Goal: Transaction & Acquisition: Purchase product/service

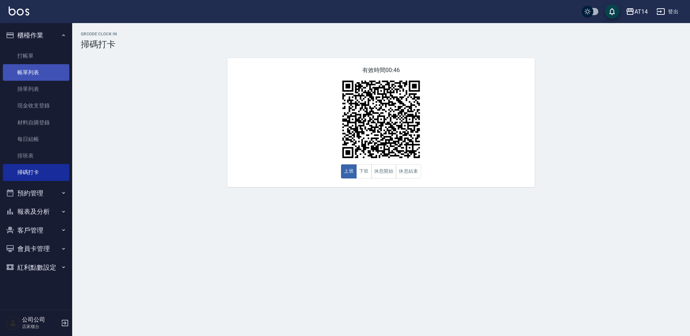
click at [45, 76] on link "帳單列表" at bounding box center [36, 72] width 66 height 17
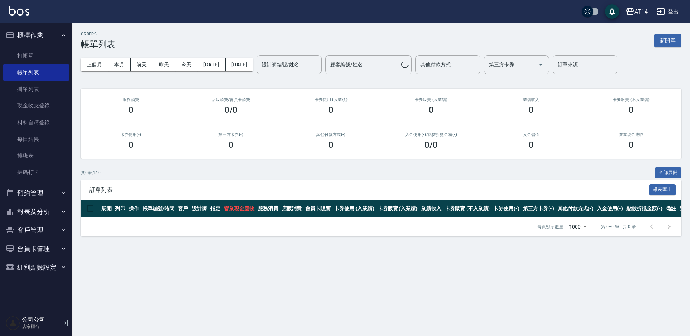
click at [45, 195] on button "預約管理" at bounding box center [36, 193] width 66 height 19
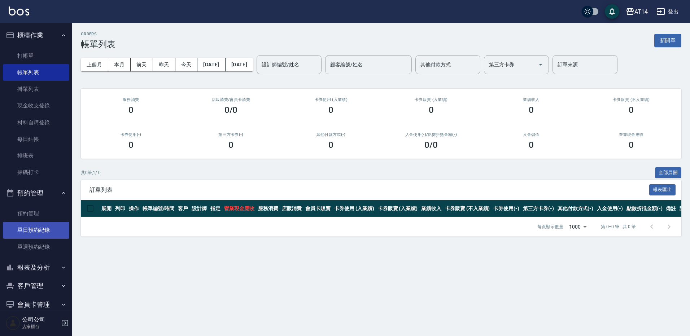
click at [45, 231] on link "單日預約紀錄" at bounding box center [36, 230] width 66 height 17
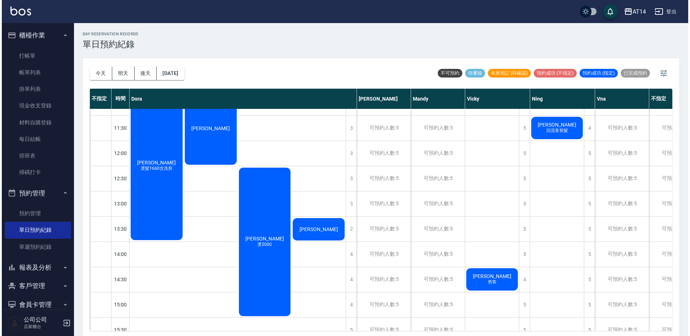
scroll to position [36, 0]
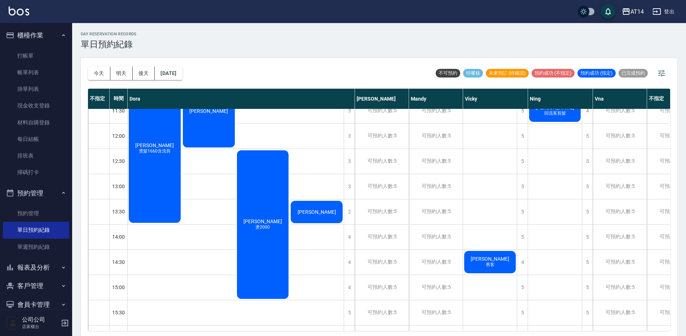
click at [567, 112] on span "回流客剪髮" at bounding box center [555, 113] width 25 height 6
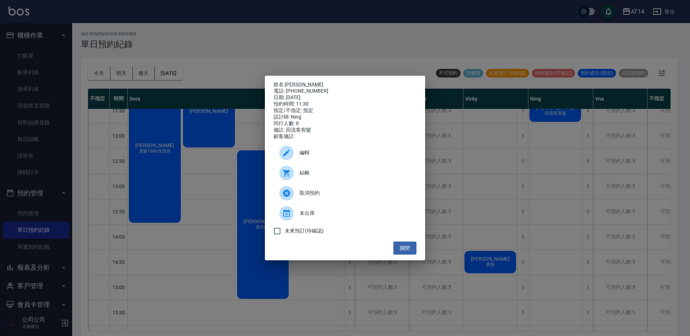
click at [364, 170] on div "結帳" at bounding box center [345, 173] width 143 height 20
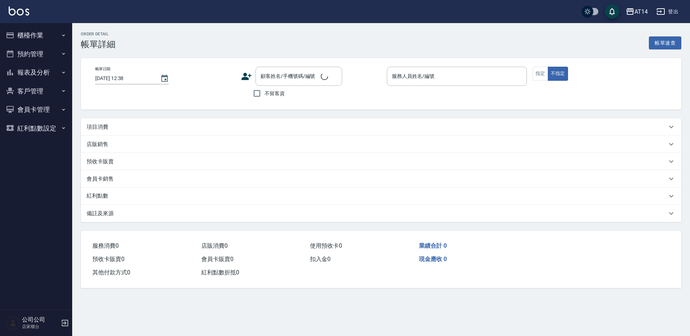
drag, startPoint x: 0, startPoint y: 0, endPoint x: 125, endPoint y: 158, distance: 201.5
click at [121, 128] on div "項目消費" at bounding box center [377, 127] width 580 height 8
type input "2025/09/19 11:30"
type input "Ning-19"
type input "回流客剪髮"
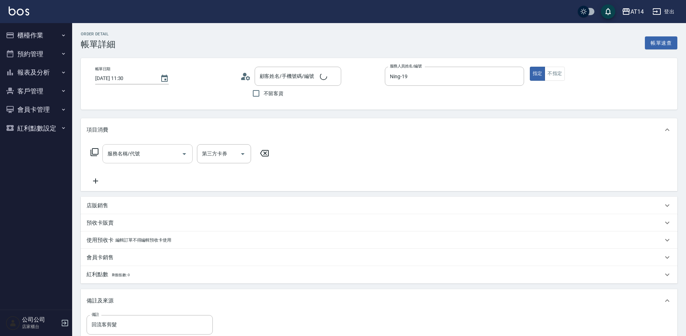
drag, startPoint x: 128, startPoint y: 155, endPoint x: 132, endPoint y: 162, distance: 7.6
click at [129, 155] on div "服務名稱/代號 服務名稱/代號" at bounding box center [148, 153] width 90 height 19
type input "魏鈺姍/0979899320/null"
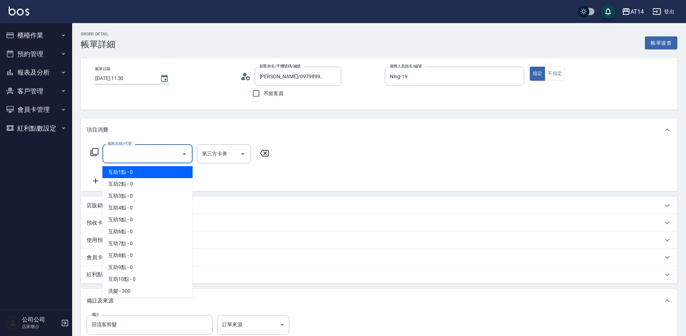
click at [133, 173] on span "互助1點 - 0" at bounding box center [148, 172] width 90 height 12
type input "互助1點(001)"
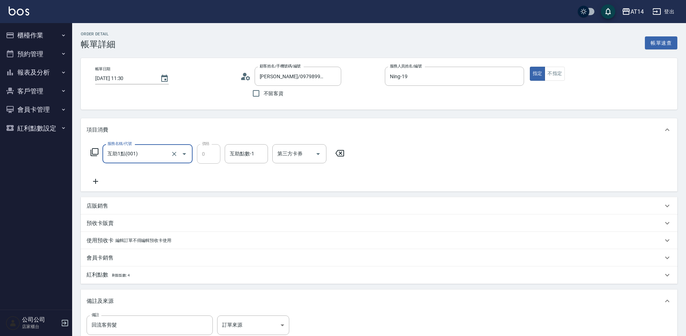
click at [92, 182] on icon at bounding box center [96, 181] width 18 height 9
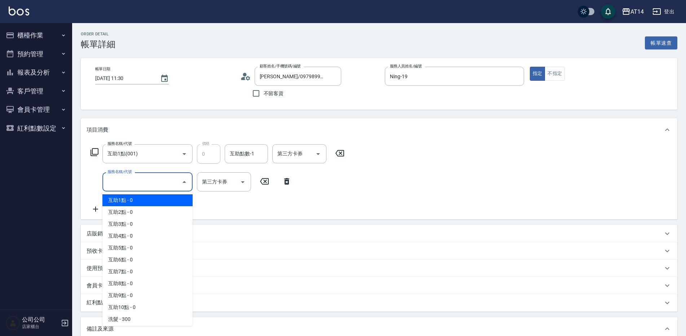
click at [115, 180] on input "服務名稱/代號" at bounding box center [142, 182] width 73 height 13
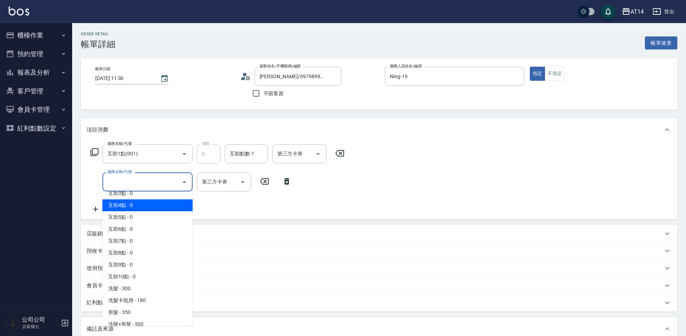
scroll to position [72, 0]
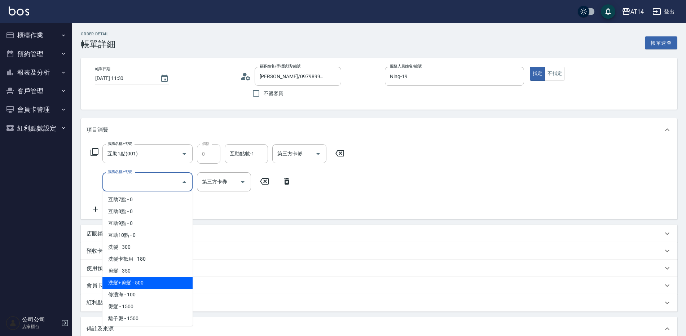
click at [155, 288] on span "洗髮+剪髮 - 500" at bounding box center [148, 283] width 90 height 12
type input "1"
type input "洗髮+剪髮(022)"
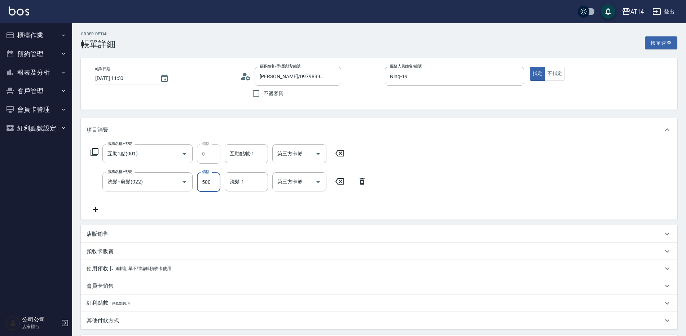
click at [205, 184] on input "500" at bounding box center [208, 182] width 23 height 19
type input "0"
type input "60"
type input "1"
type input "600"
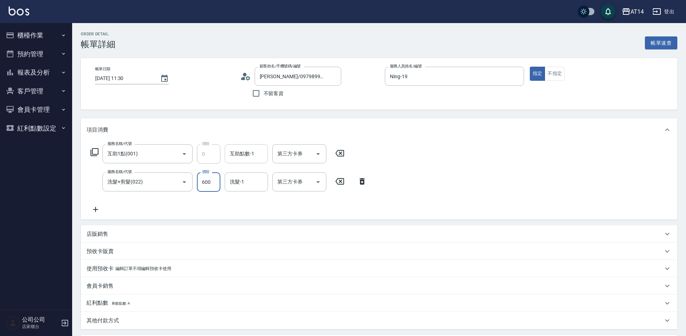
click at [253, 153] on div "互助點數-1 互助點數-1" at bounding box center [246, 153] width 43 height 19
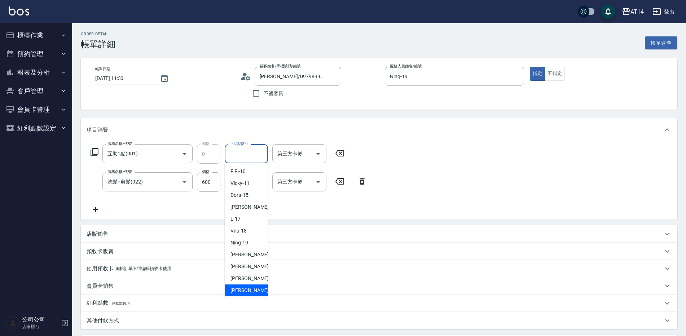
click at [252, 289] on span "楊明月 -63" at bounding box center [253, 291] width 45 height 8
type input "楊明月-63"
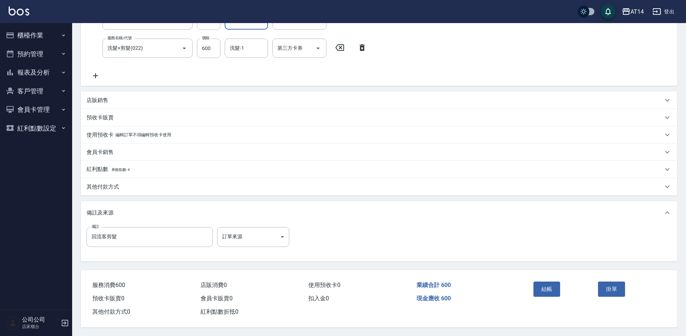
scroll to position [137, 0]
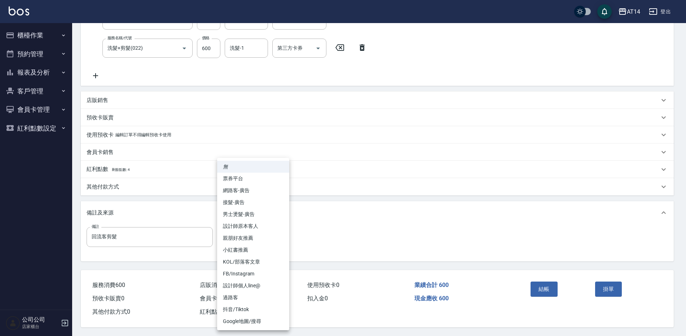
click at [279, 237] on body "AT14 登出 櫃檯作業 打帳單 帳單列表 掛單列表 現金收支登錄 材料自購登錄 每日結帳 排班表 掃碼打卡 預約管理 預約管理 單日預約紀錄 單週預約紀錄 …" at bounding box center [343, 101] width 686 height 470
click at [282, 190] on li "網路客-廣告" at bounding box center [253, 191] width 72 height 12
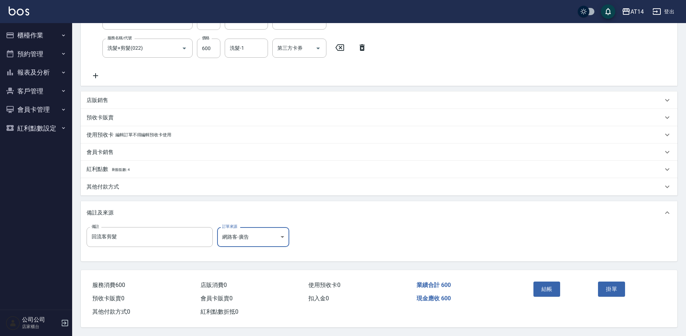
click at [259, 236] on body "AT14 登出 櫃檯作業 打帳單 帳單列表 掛單列表 現金收支登錄 材料自購登錄 每日結帳 排班表 掃碼打卡 預約管理 預約管理 單日預約紀錄 單週預約紀錄 …" at bounding box center [343, 101] width 686 height 470
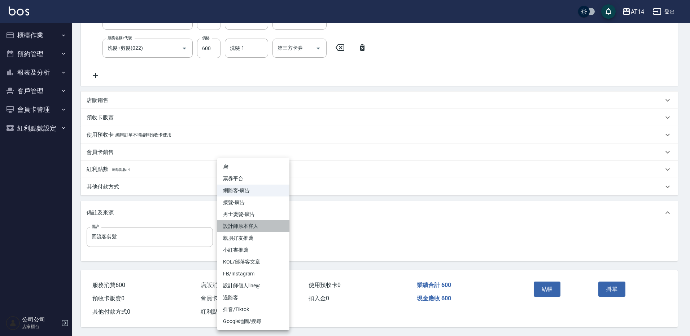
click at [260, 226] on li "設計師原本客人" at bounding box center [253, 227] width 72 height 12
type input "設計師原本客人"
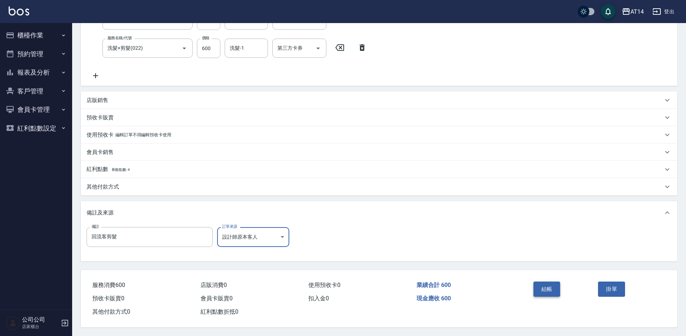
click at [544, 288] on button "結帳" at bounding box center [547, 289] width 27 height 15
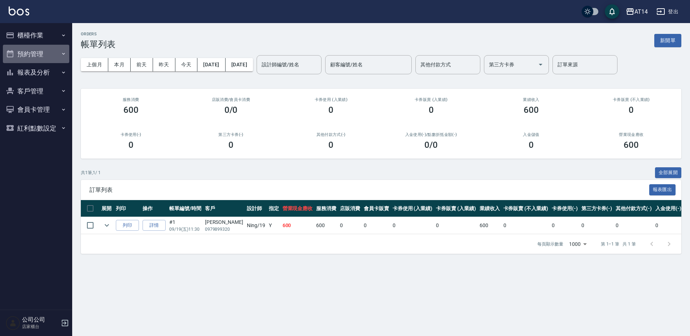
drag, startPoint x: 38, startPoint y: 53, endPoint x: 39, endPoint y: 59, distance: 6.2
click at [39, 54] on button "預約管理" at bounding box center [36, 54] width 66 height 19
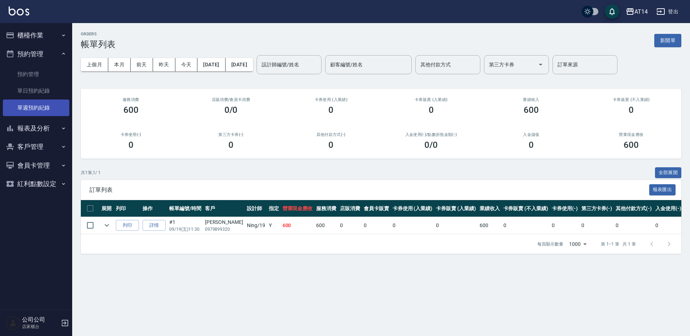
click at [53, 111] on link "單週預約紀錄" at bounding box center [36, 108] width 66 height 17
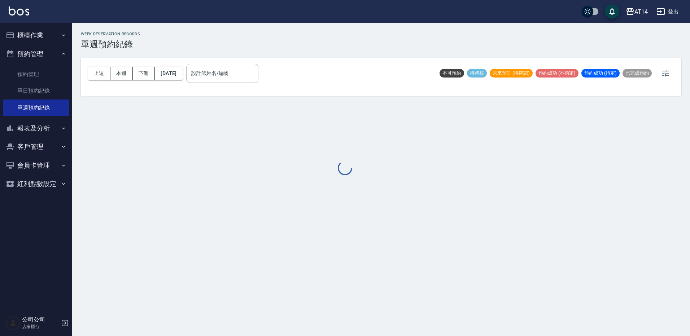
click at [248, 75] on div at bounding box center [345, 168] width 690 height 336
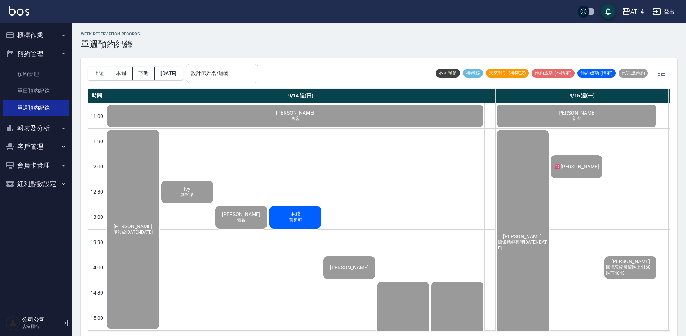
click at [241, 78] on input "設計師姓名/編號" at bounding box center [222, 73] width 66 height 13
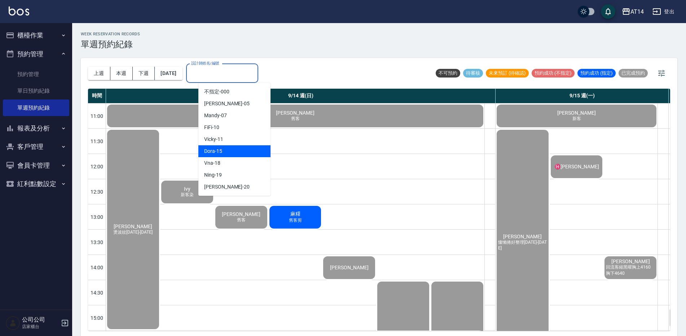
click at [249, 154] on div "Dora -15" at bounding box center [235, 151] width 72 height 12
type input "Dora-15"
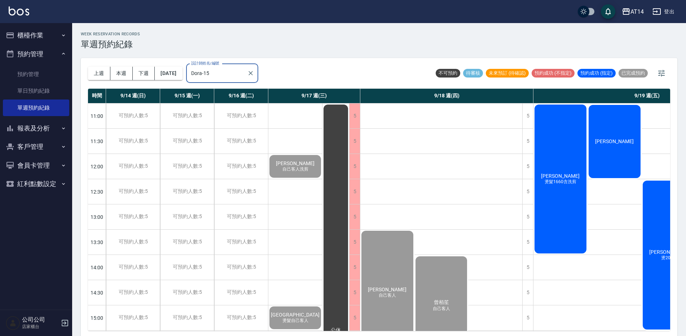
click at [623, 139] on span "[PERSON_NAME]" at bounding box center [615, 142] width 42 height 6
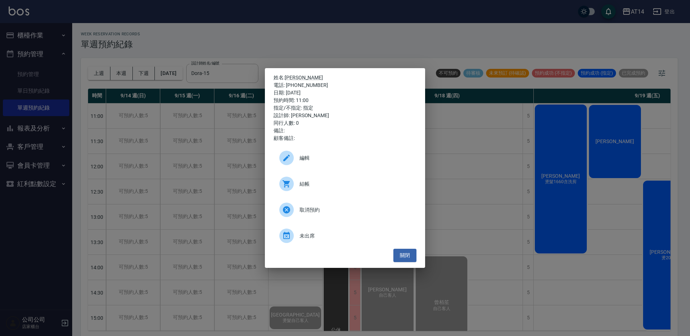
click at [336, 184] on span "結帳" at bounding box center [355, 184] width 111 height 8
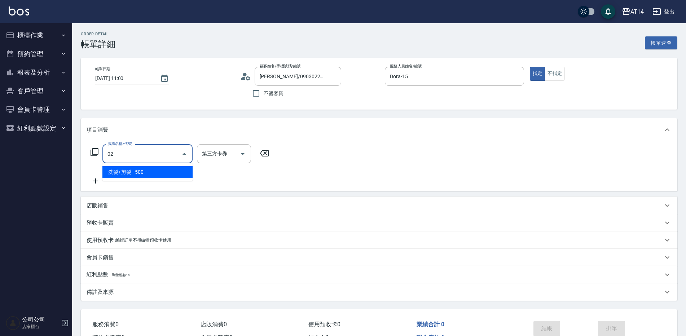
type input "022"
type input "1"
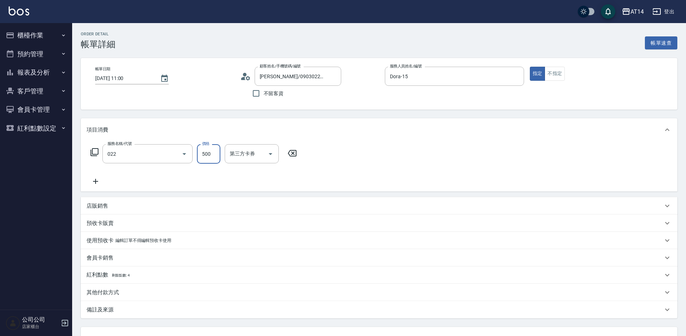
type input "洗髮+剪髮(022)"
type input "0"
type input "650"
type input "1"
type input "650"
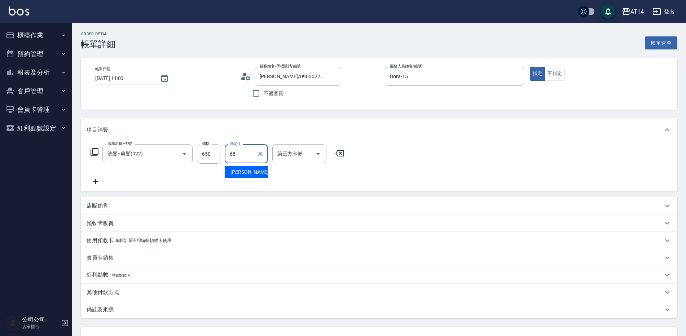
type input "邢語軒-68"
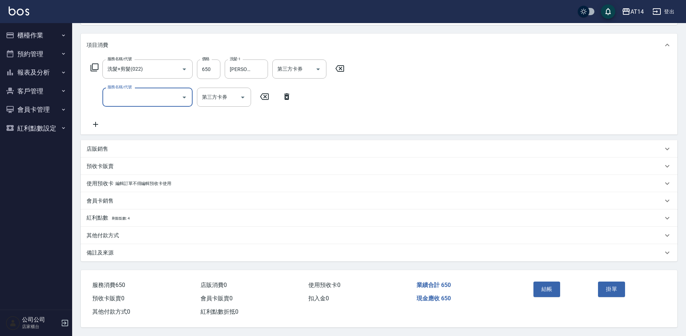
scroll to position [88, 0]
click at [158, 250] on div "備註及來源" at bounding box center [375, 253] width 577 height 8
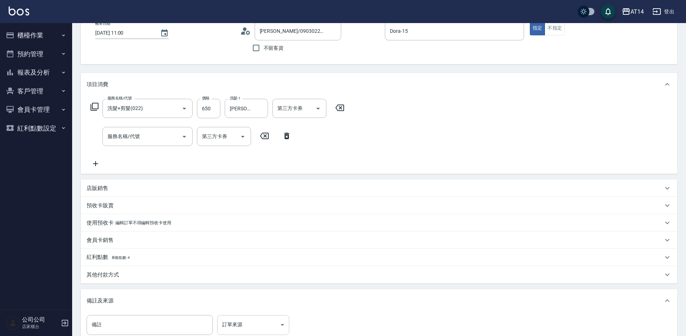
scroll to position [72, 0]
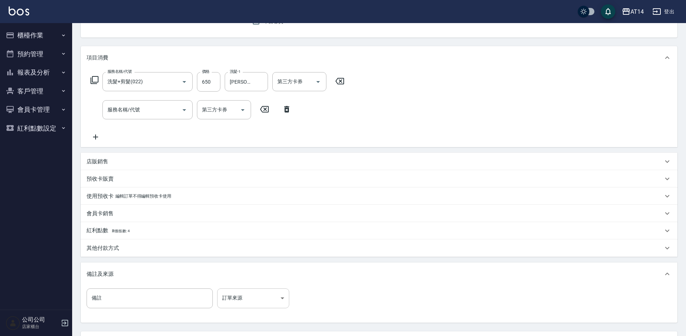
click at [268, 289] on body "AT14 登出 櫃檯作業 打帳單 帳單列表 掛單列表 現金收支登錄 材料自購登錄 每日結帳 排班表 掃碼打卡 預約管理 預約管理 單日預約紀錄 單週預約紀錄 …" at bounding box center [343, 163] width 686 height 470
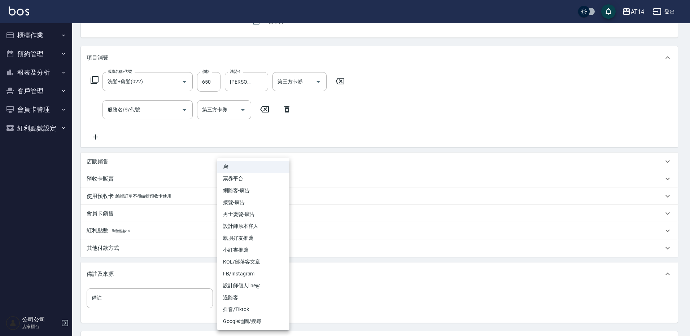
click at [260, 225] on li "設計師原本客人" at bounding box center [253, 227] width 72 height 12
type input "設計師原本客人"
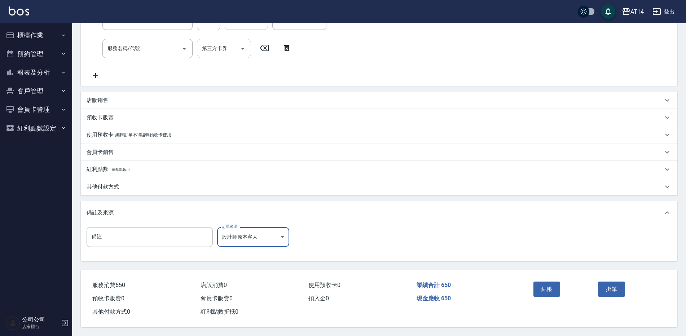
scroll to position [137, 0]
click at [546, 292] on button "結帳" at bounding box center [547, 289] width 27 height 15
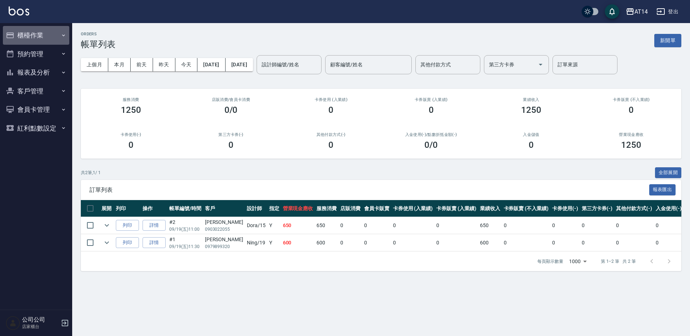
click at [21, 32] on button "櫃檯作業" at bounding box center [36, 35] width 66 height 19
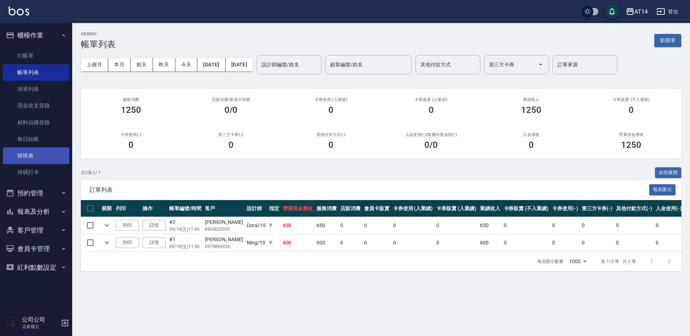
click at [60, 164] on link "排班表" at bounding box center [36, 156] width 66 height 17
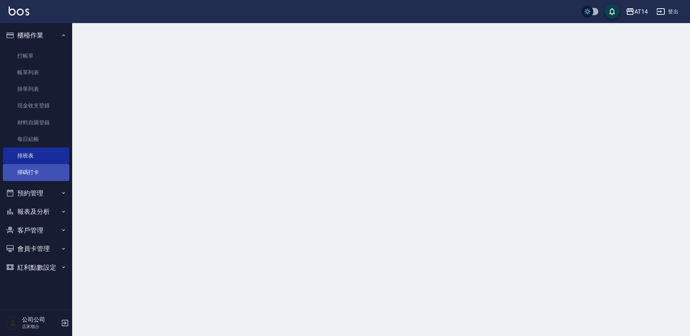
click at [58, 177] on link "掃碼打卡" at bounding box center [36, 172] width 66 height 17
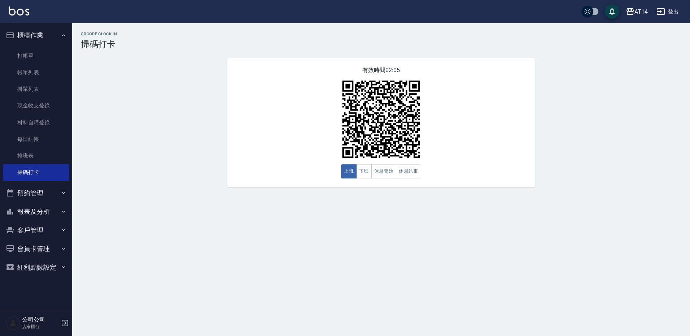
click at [70, 51] on nav "櫃檯作業 打帳單 帳單列表 掛單列表 現金收支登錄 材料自購登錄 每日結帳 排班表 掃碼打卡 預約管理 預約管理 單日預約紀錄 單週預約紀錄 報表及分析 報表…" at bounding box center [36, 166] width 72 height 287
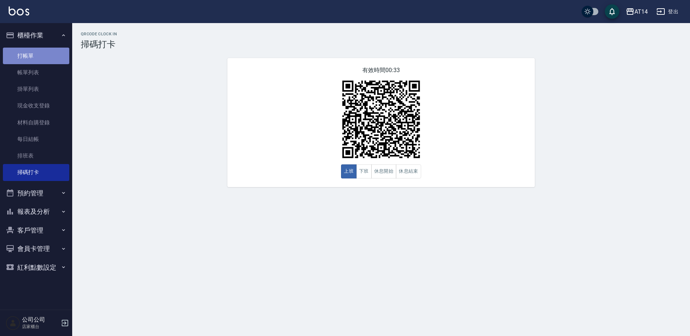
click at [21, 53] on link "打帳單" at bounding box center [36, 56] width 66 height 17
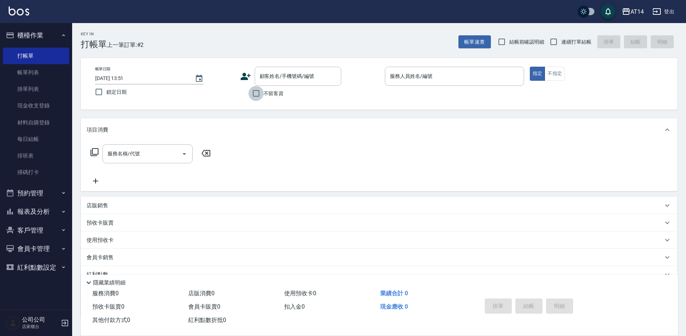
click at [263, 93] on input "不留客資" at bounding box center [256, 93] width 15 height 15
checkbox input "true"
click at [426, 73] on input "服務人員姓名/編號" at bounding box center [454, 76] width 133 height 13
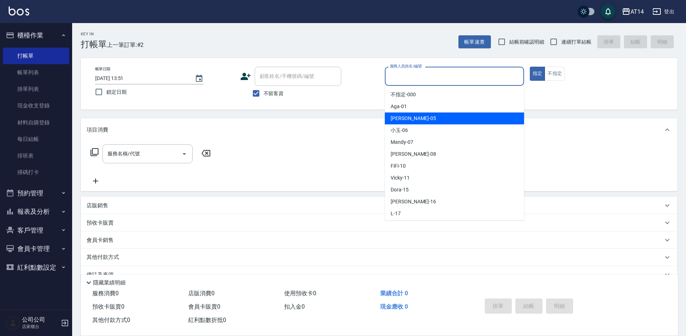
click at [411, 119] on div "Patty -05" at bounding box center [454, 119] width 139 height 12
type input "Patty-05"
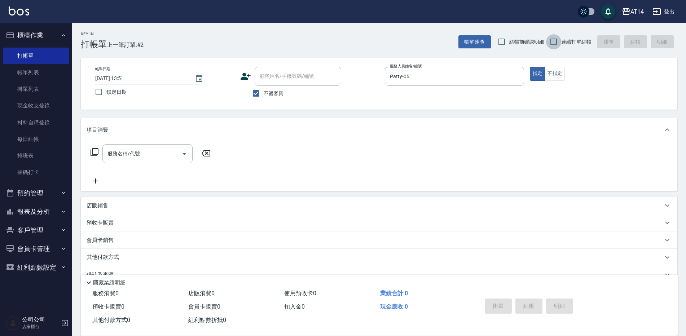
click at [555, 45] on input "連續打單結帳" at bounding box center [553, 41] width 15 height 15
checkbox input "true"
click at [113, 151] on div "服務名稱/代號 服務名稱/代號" at bounding box center [148, 153] width 90 height 19
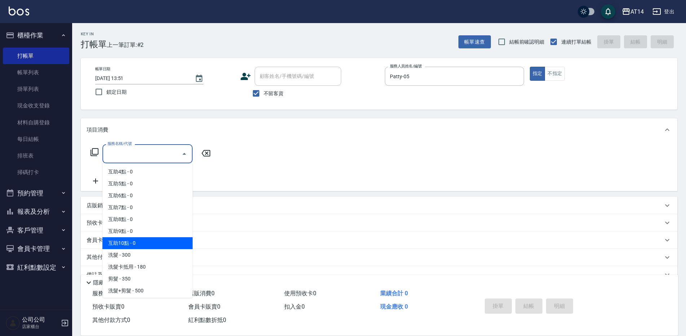
scroll to position [72, 0]
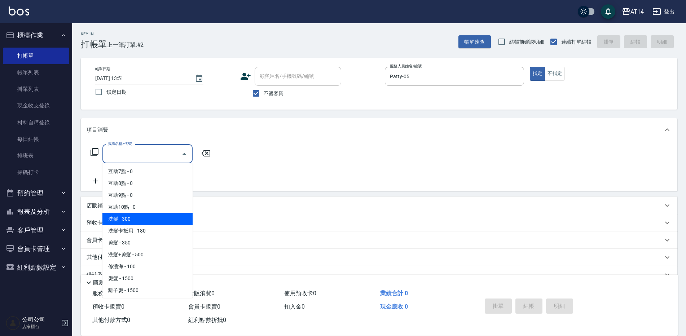
click at [128, 215] on span "洗髮 - 300" at bounding box center [148, 219] width 90 height 12
type input "洗髮(011)"
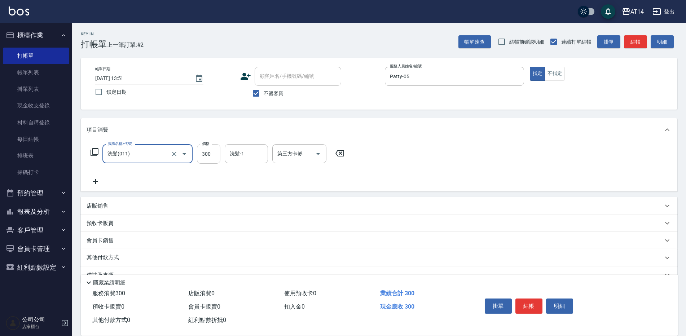
click at [209, 161] on input "300" at bounding box center [208, 153] width 23 height 19
type input "400"
click at [528, 306] on button "結帳" at bounding box center [529, 306] width 27 height 15
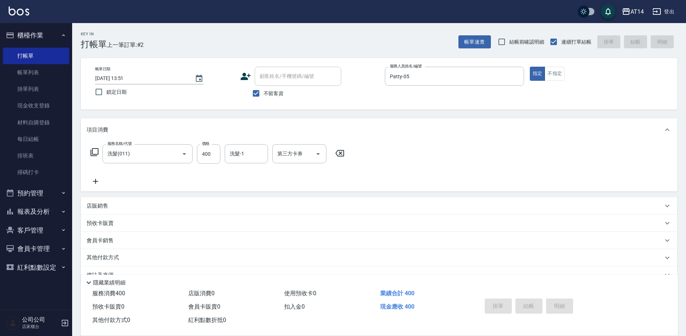
type input "2025/09/19 13:52"
click at [254, 90] on input "不留客資" at bounding box center [256, 93] width 15 height 15
checkbox input "false"
click at [415, 82] on input "服務人員姓名/編號" at bounding box center [454, 76] width 133 height 13
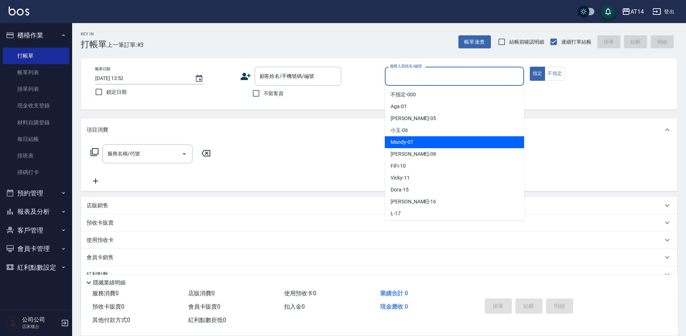
drag, startPoint x: 426, startPoint y: 144, endPoint x: 308, endPoint y: 121, distance: 120.6
click at [426, 143] on div "Mandy -07" at bounding box center [454, 142] width 139 height 12
type input "Mandy-07"
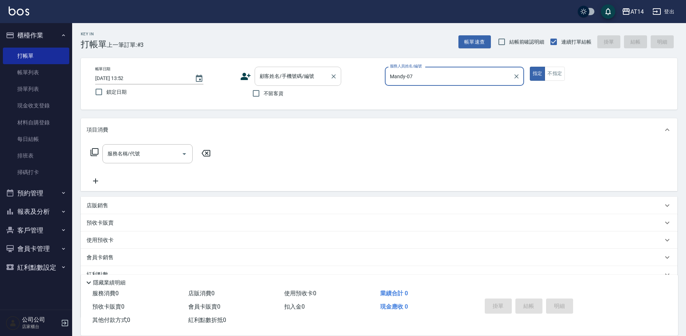
click at [277, 84] on div "顧客姓名/手機號碼/編號" at bounding box center [298, 76] width 87 height 19
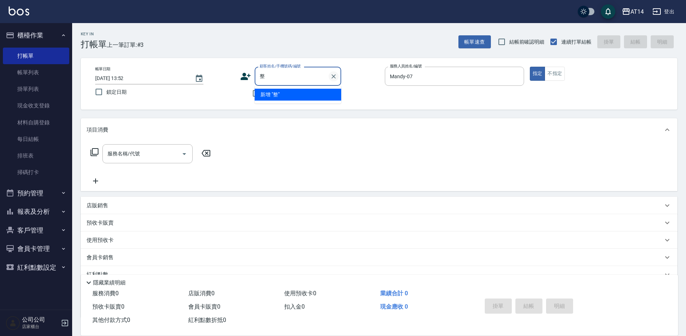
type input "整整"
click at [338, 77] on button "Clear" at bounding box center [334, 76] width 10 height 10
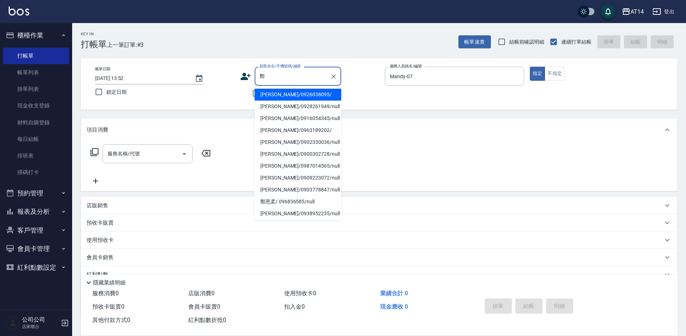
click at [259, 95] on li "鄭玉玲/0926038095/" at bounding box center [298, 95] width 87 height 12
type input "鄭玉玲/0926038095/"
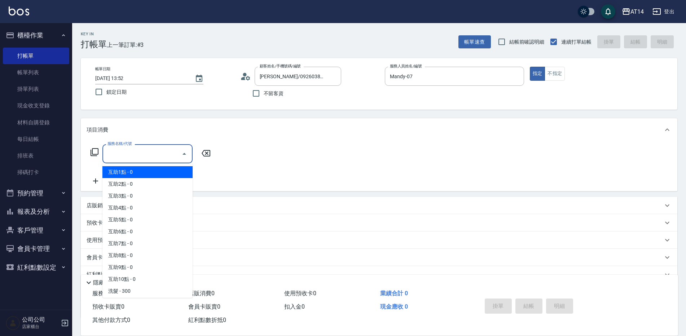
click at [177, 154] on input "服務名稱/代號" at bounding box center [142, 154] width 73 height 13
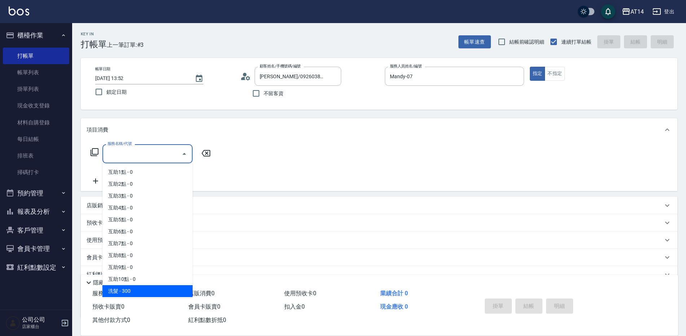
click at [149, 292] on span "洗髮 - 300" at bounding box center [148, 291] width 90 height 12
type input "洗髮(011)"
type input "1"
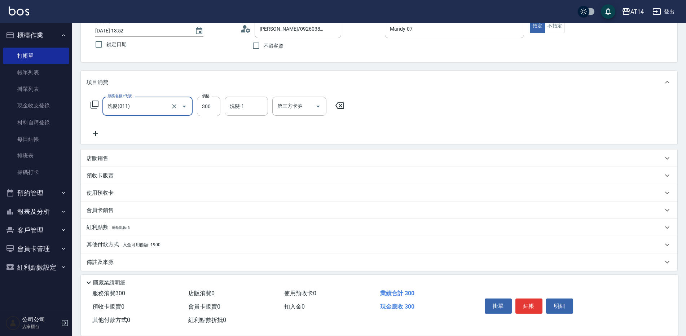
scroll to position [52, 0]
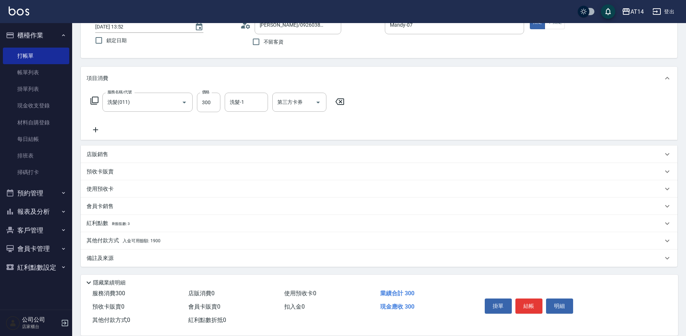
drag, startPoint x: 169, startPoint y: 241, endPoint x: 174, endPoint y: 247, distance: 6.9
click at [170, 241] on div "其他付款方式 入金可用餘額: 1900" at bounding box center [375, 241] width 577 height 8
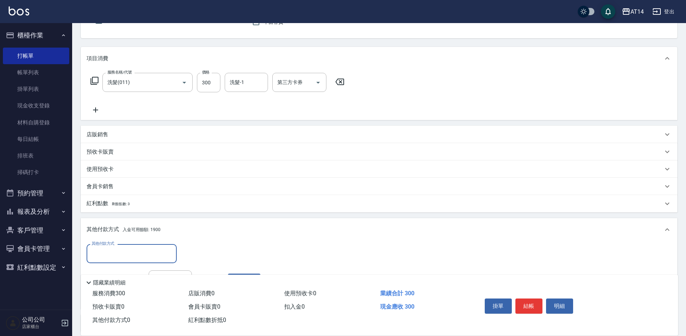
scroll to position [88, 0]
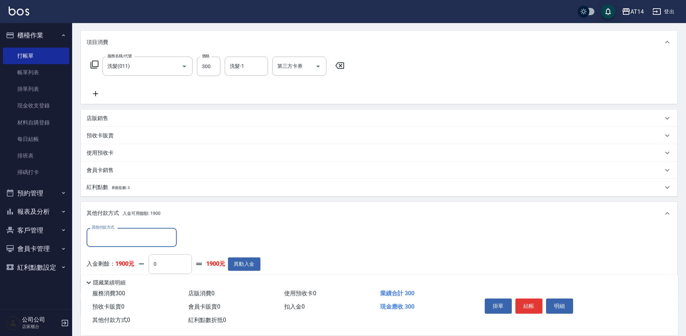
click at [152, 266] on input "0" at bounding box center [170, 263] width 43 height 19
type input "30"
type input "0"
type input "300"
click at [527, 299] on button "結帳" at bounding box center [529, 306] width 27 height 15
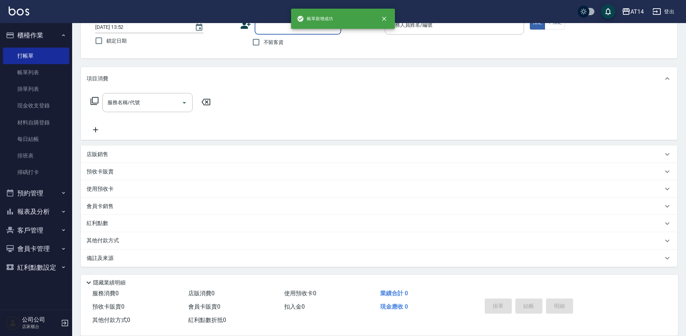
scroll to position [0, 0]
